Goal: Task Accomplishment & Management: Use online tool/utility

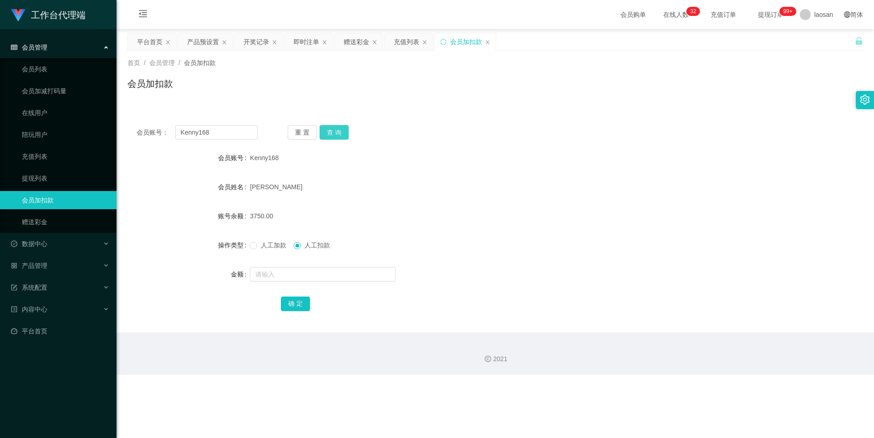
click at [339, 132] on button "查 询" at bounding box center [333, 132] width 29 height 15
click at [339, 132] on button "查 询" at bounding box center [338, 132] width 39 height 15
click at [339, 132] on button "查 询" at bounding box center [333, 132] width 29 height 15
click at [259, 245] on span "人工加款" at bounding box center [273, 245] width 33 height 7
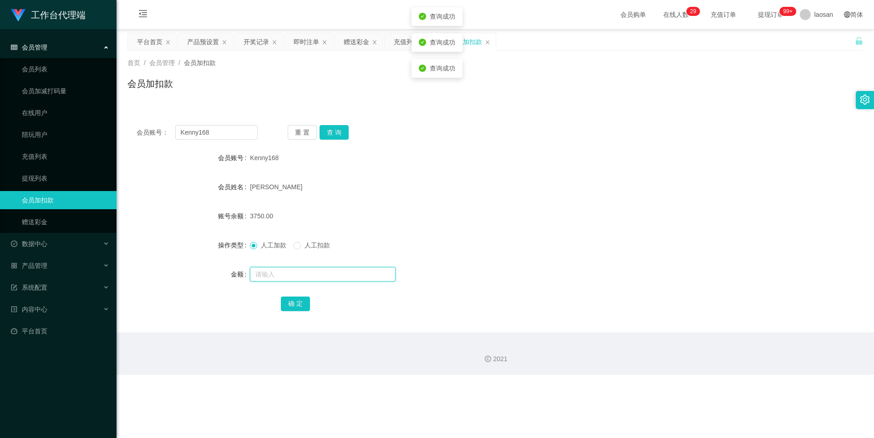
drag, startPoint x: 271, startPoint y: 268, endPoint x: 279, endPoint y: 268, distance: 8.2
click at [271, 268] on input "text" at bounding box center [323, 274] width 146 height 15
type input "4250"
drag, startPoint x: 300, startPoint y: 307, endPoint x: 305, endPoint y: 305, distance: 5.5
click at [300, 307] on button "确 定" at bounding box center [295, 304] width 29 height 15
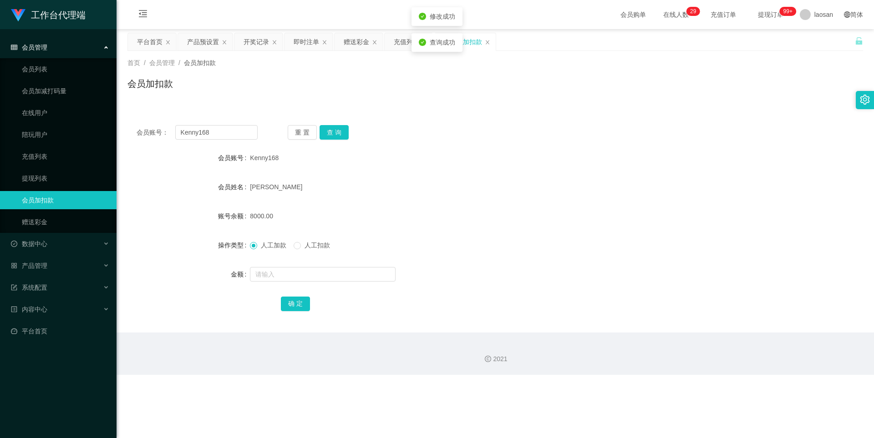
click at [409, 158] on div "Kenny168" at bounding box center [464, 158] width 429 height 18
drag, startPoint x: 0, startPoint y: 133, endPoint x: 648, endPoint y: 115, distance: 647.8
click at [670, 117] on div "会员账号： Kenny168 重 置 查 询 会员账号 Kenny168 会员姓名 [PERSON_NAME] 账号余额 8000.00 操作类型 人工加款 …" at bounding box center [494, 224] width 735 height 217
click at [59, 67] on link "会员列表" at bounding box center [65, 69] width 87 height 18
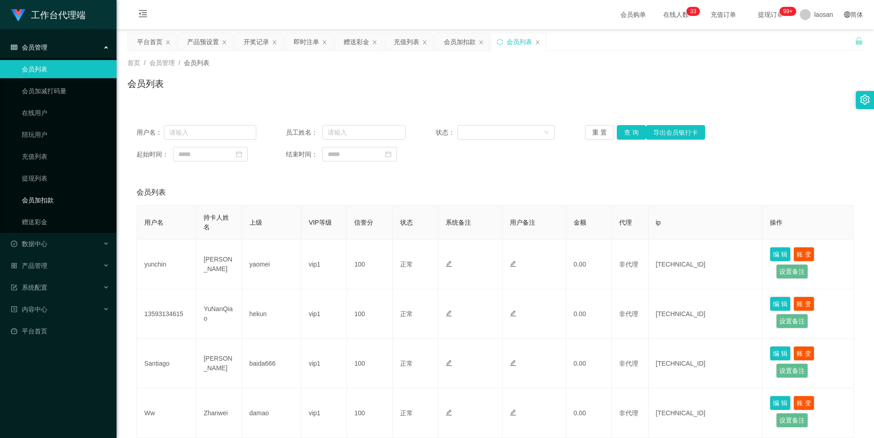
click at [64, 194] on link "会员加扣款" at bounding box center [65, 200] width 87 height 18
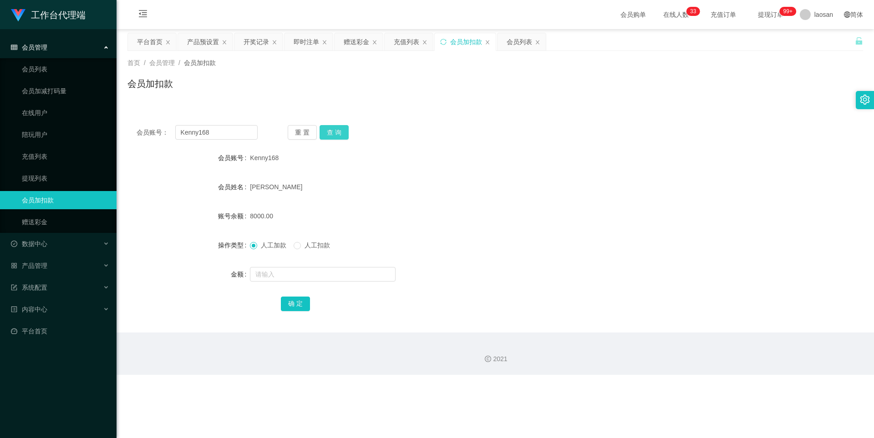
click at [336, 134] on button "查 询" at bounding box center [333, 132] width 29 height 15
click at [336, 134] on button "查 询" at bounding box center [338, 132] width 39 height 15
click at [203, 40] on div "产品预设置" at bounding box center [203, 41] width 32 height 17
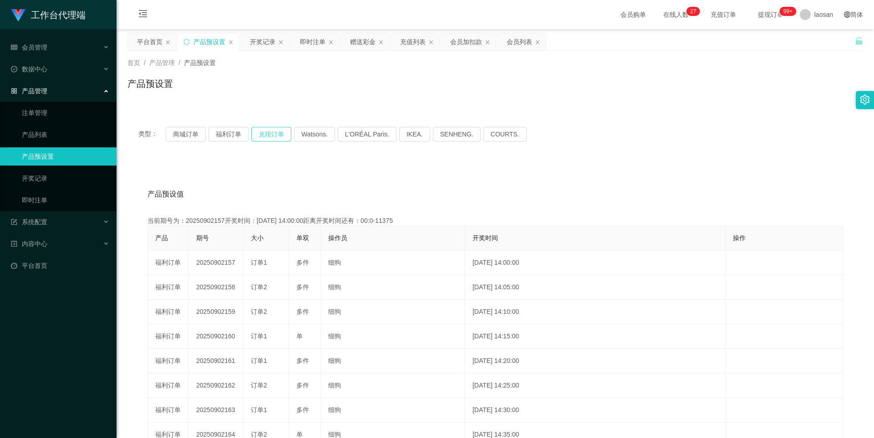
click at [265, 137] on button "兑现订单" at bounding box center [271, 134] width 40 height 15
click at [265, 135] on button "兑现订单" at bounding box center [271, 134] width 40 height 15
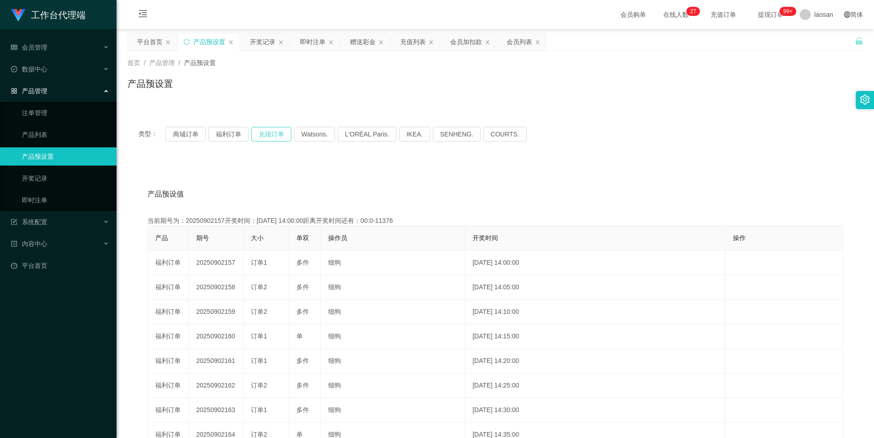
click at [265, 135] on button "兑现订单" at bounding box center [271, 134] width 40 height 15
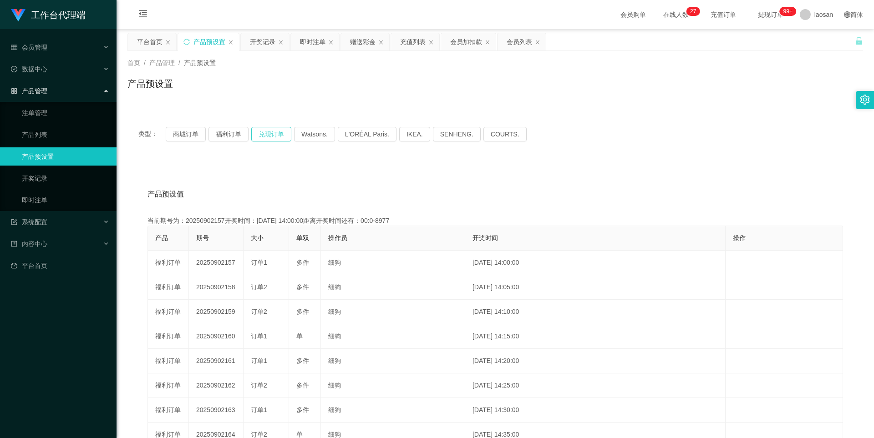
click at [265, 135] on button "兑现订单" at bounding box center [271, 134] width 40 height 15
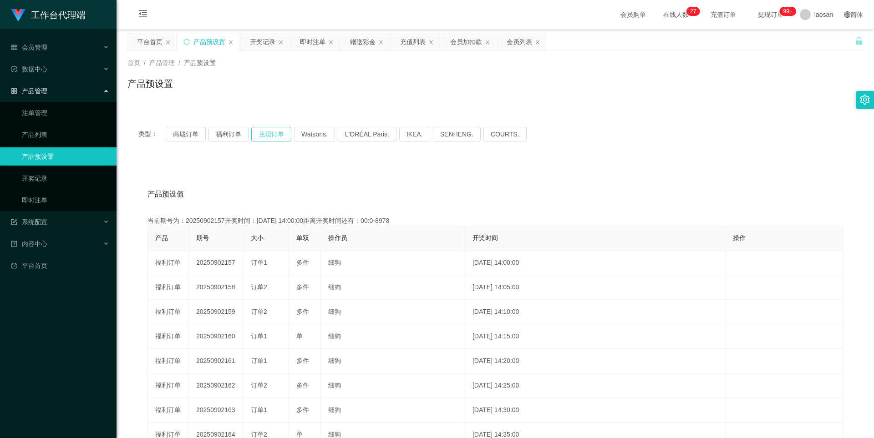
click at [265, 135] on button "兑现订单" at bounding box center [271, 134] width 40 height 15
click at [265, 132] on button "兑现订单" at bounding box center [271, 134] width 40 height 15
type button "k3ymx"
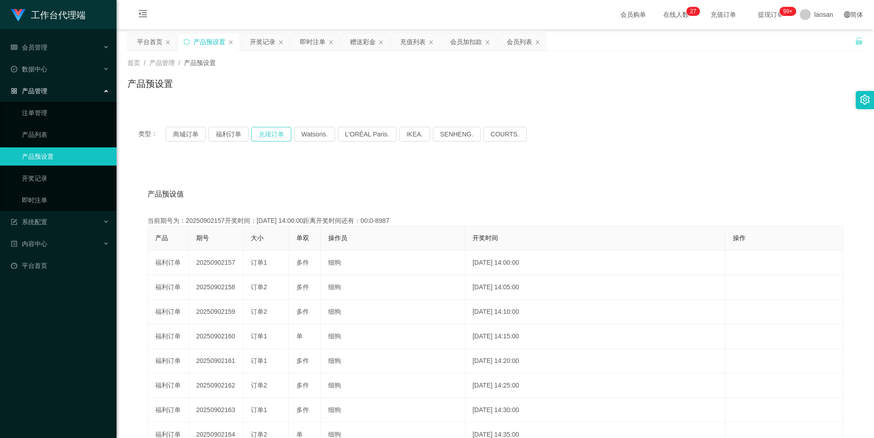
click at [264, 137] on button "兑现订单" at bounding box center [271, 134] width 40 height 15
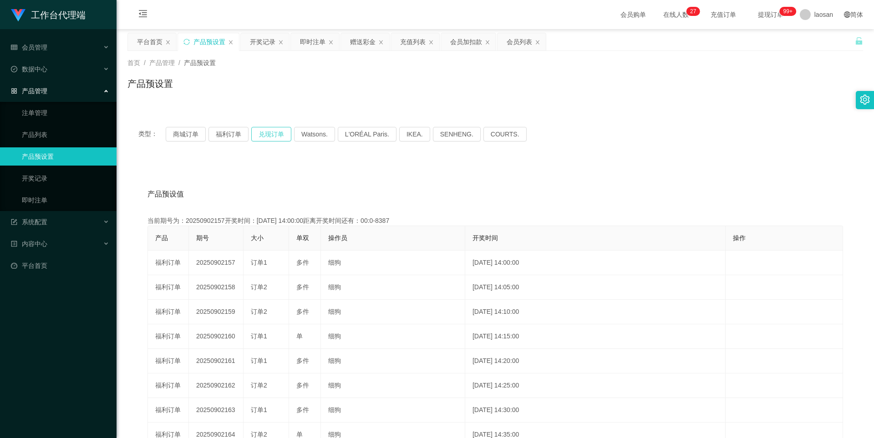
click at [264, 137] on button "兑现订单" at bounding box center [271, 134] width 40 height 15
click at [268, 126] on div "类型： 商城订单 福利订单 兑现订单 Watsons. L'ORÉAL Paris. IKEA. [GEOGRAPHIC_DATA]. COURTS." at bounding box center [494, 134] width 735 height 36
click at [267, 132] on button "兑现订单" at bounding box center [271, 134] width 40 height 15
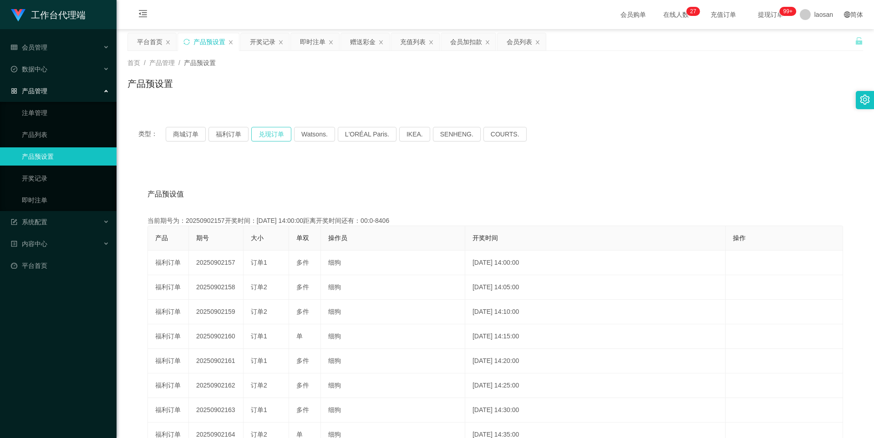
click at [267, 132] on button "兑现订单" at bounding box center [271, 134] width 40 height 15
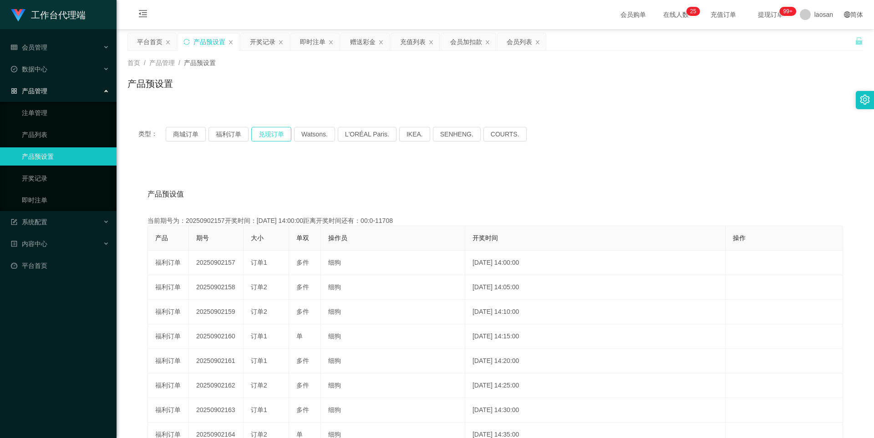
click at [267, 132] on button "兑现订单" at bounding box center [271, 134] width 40 height 15
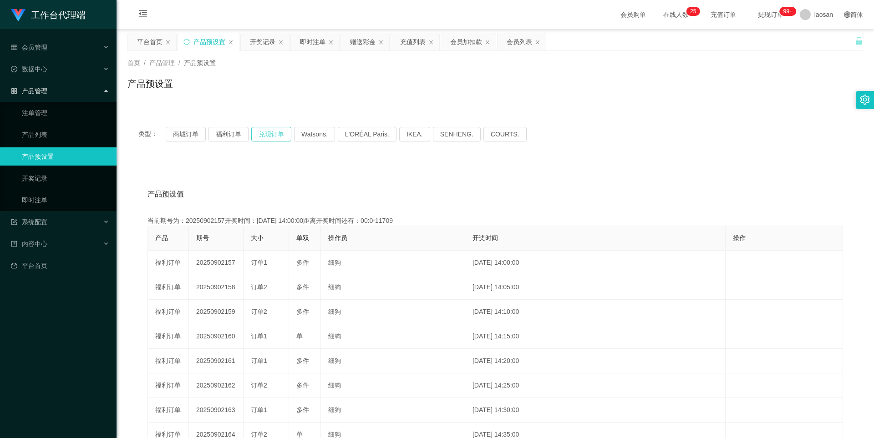
click at [267, 132] on button "兑现订单" at bounding box center [271, 134] width 40 height 15
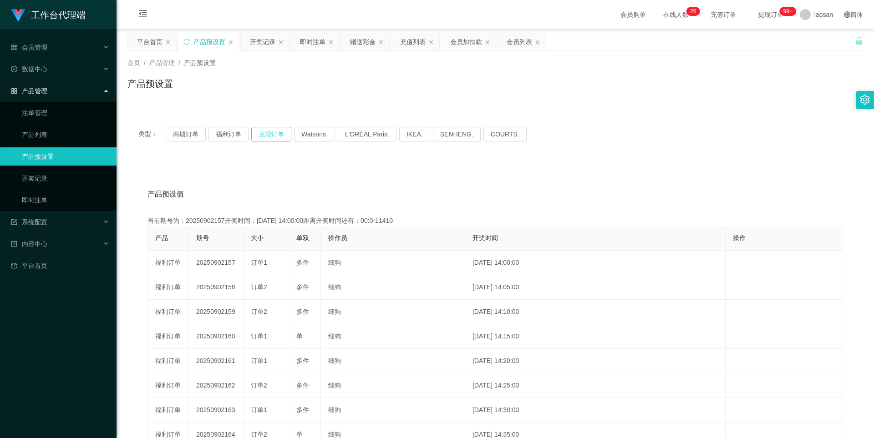
click at [267, 132] on button "兑现订单" at bounding box center [271, 134] width 40 height 15
click at [266, 132] on button "兑现订单" at bounding box center [271, 134] width 40 height 15
click at [276, 135] on button "兑现订单" at bounding box center [271, 134] width 40 height 15
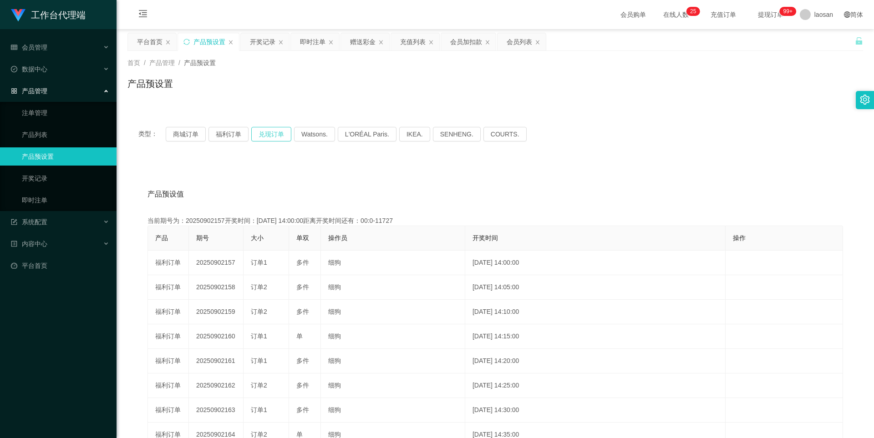
click at [276, 135] on button "兑现订单" at bounding box center [271, 134] width 40 height 15
click at [231, 136] on button "福利订单" at bounding box center [228, 134] width 40 height 15
click at [266, 134] on button "兑现订单" at bounding box center [271, 134] width 40 height 15
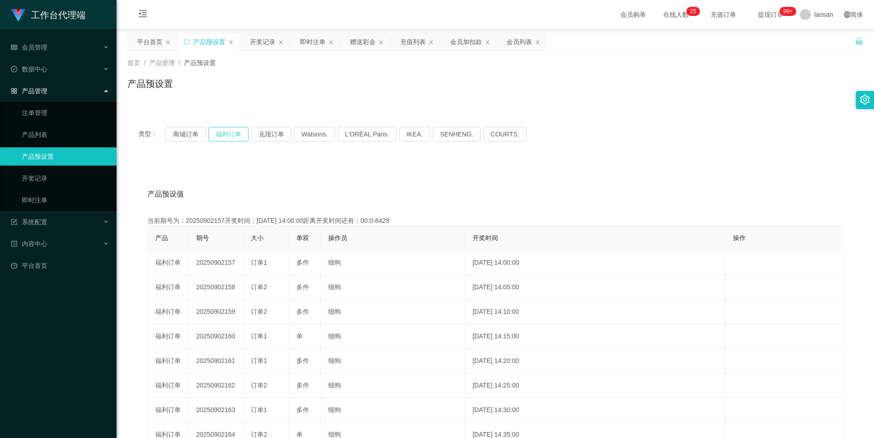
click at [229, 133] on button "福利订单" at bounding box center [228, 134] width 40 height 15
click at [268, 129] on button "兑现订单" at bounding box center [271, 134] width 40 height 15
click at [274, 136] on button "兑现订单" at bounding box center [271, 134] width 40 height 15
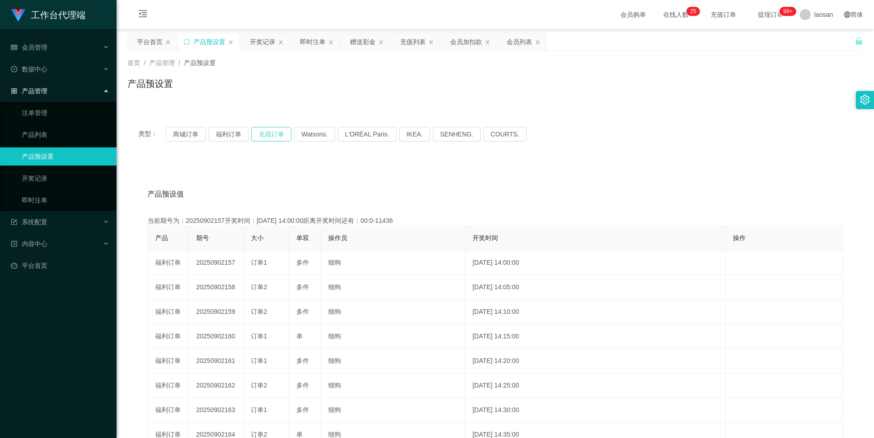
click at [274, 136] on button "兑现订单" at bounding box center [271, 134] width 40 height 15
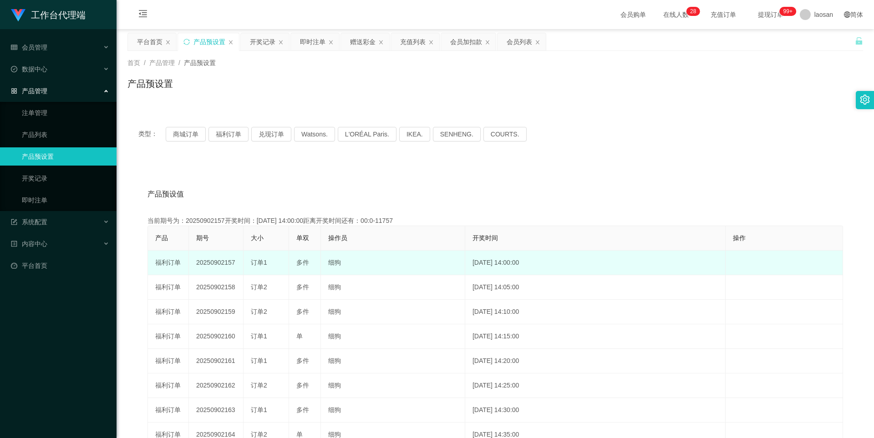
click at [226, 263] on td "20250902157" at bounding box center [216, 263] width 55 height 25
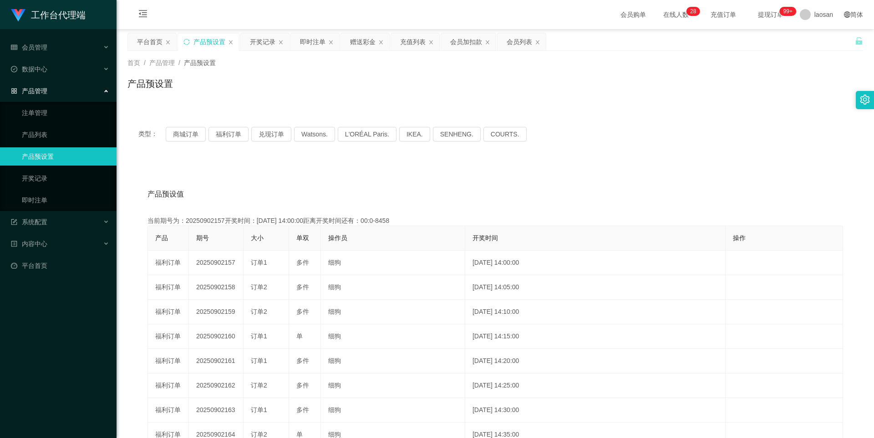
click at [344, 194] on div "产品预设值 添加期号" at bounding box center [494, 194] width 695 height 25
click at [266, 36] on div "开奖记录" at bounding box center [262, 41] width 25 height 17
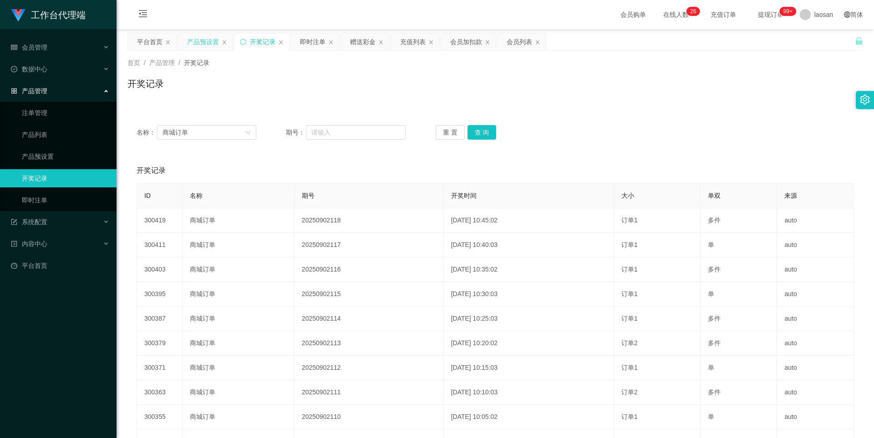
click at [198, 43] on div "产品预设置" at bounding box center [203, 41] width 32 height 17
